Goal: Task Accomplishment & Management: Manage account settings

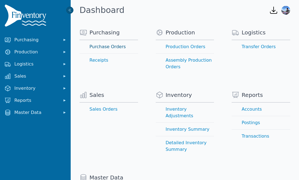
click at [114, 48] on link "Purchase Orders" at bounding box center [108, 46] width 58 height 13
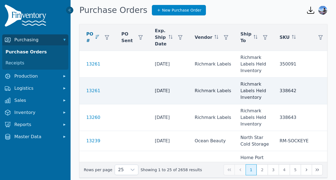
scroll to position [0, 4]
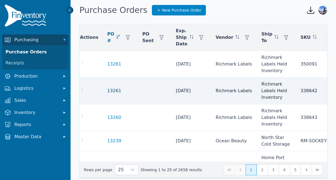
click at [111, 91] on link "13261" at bounding box center [114, 91] width 14 height 7
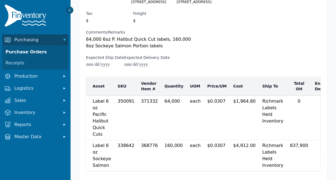
scroll to position [81, 0]
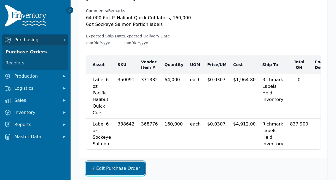
click at [123, 165] on button "Edit Purchase Order" at bounding box center [115, 169] width 59 height 14
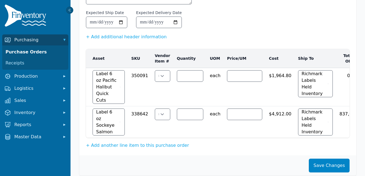
scroll to position [138, 0]
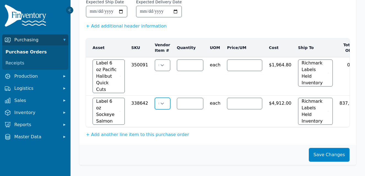
click at [162, 106] on select "******" at bounding box center [161, 103] width 13 height 11
click at [139, 134] on button "+ Add another line item to this purchase order" at bounding box center [137, 134] width 103 height 7
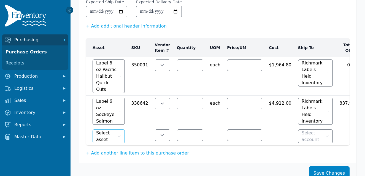
click at [123, 134] on button "Select asset" at bounding box center [109, 137] width 32 height 14
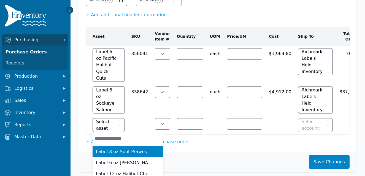
scroll to position [149, 0]
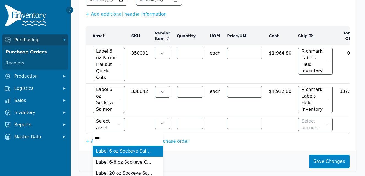
type input "****"
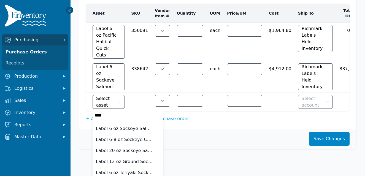
scroll to position [168, 0]
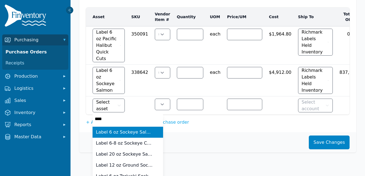
type input "******"
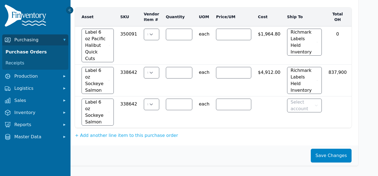
scroll to position [122, 11]
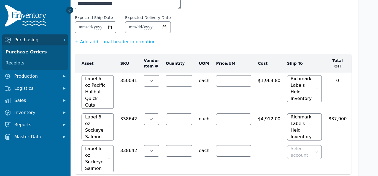
click at [72, 10] on icon at bounding box center [70, 10] width 4 height 4
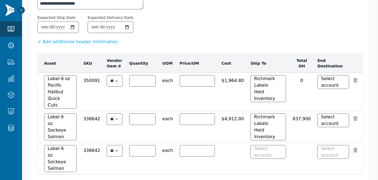
scroll to position [107, 0]
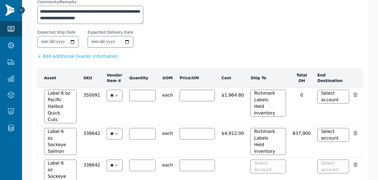
click at [302, 162] on icon at bounding box center [356, 165] width 6 height 6
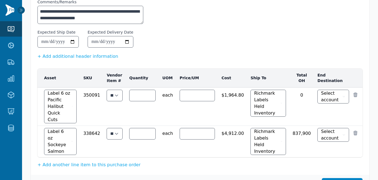
scroll to position [0, 0]
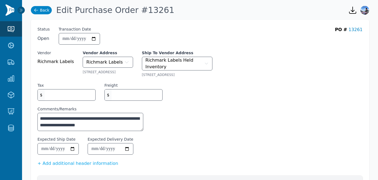
click at [39, 10] on link "Back" at bounding box center [41, 10] width 21 height 8
